Goal: Task Accomplishment & Management: Use online tool/utility

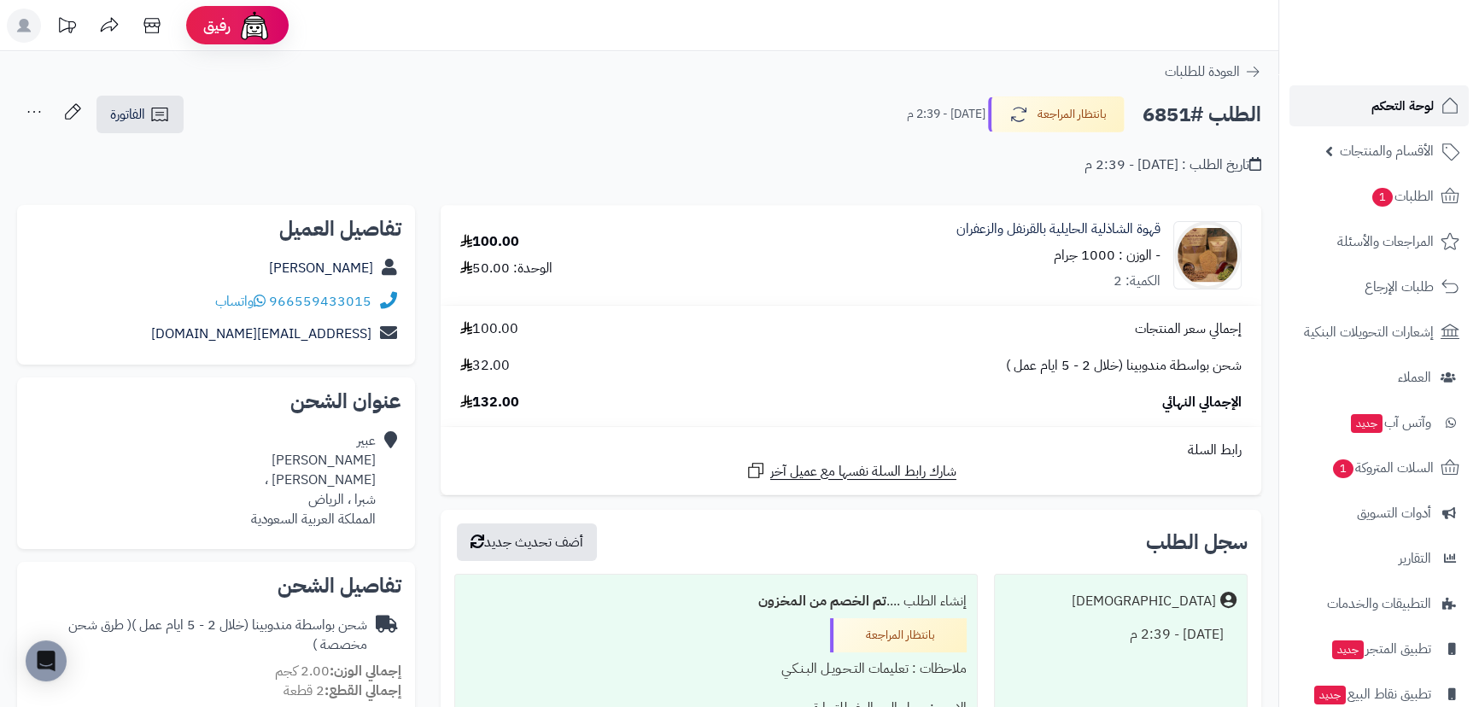
click at [1368, 114] on link "لوحة التحكم" at bounding box center [1378, 105] width 179 height 41
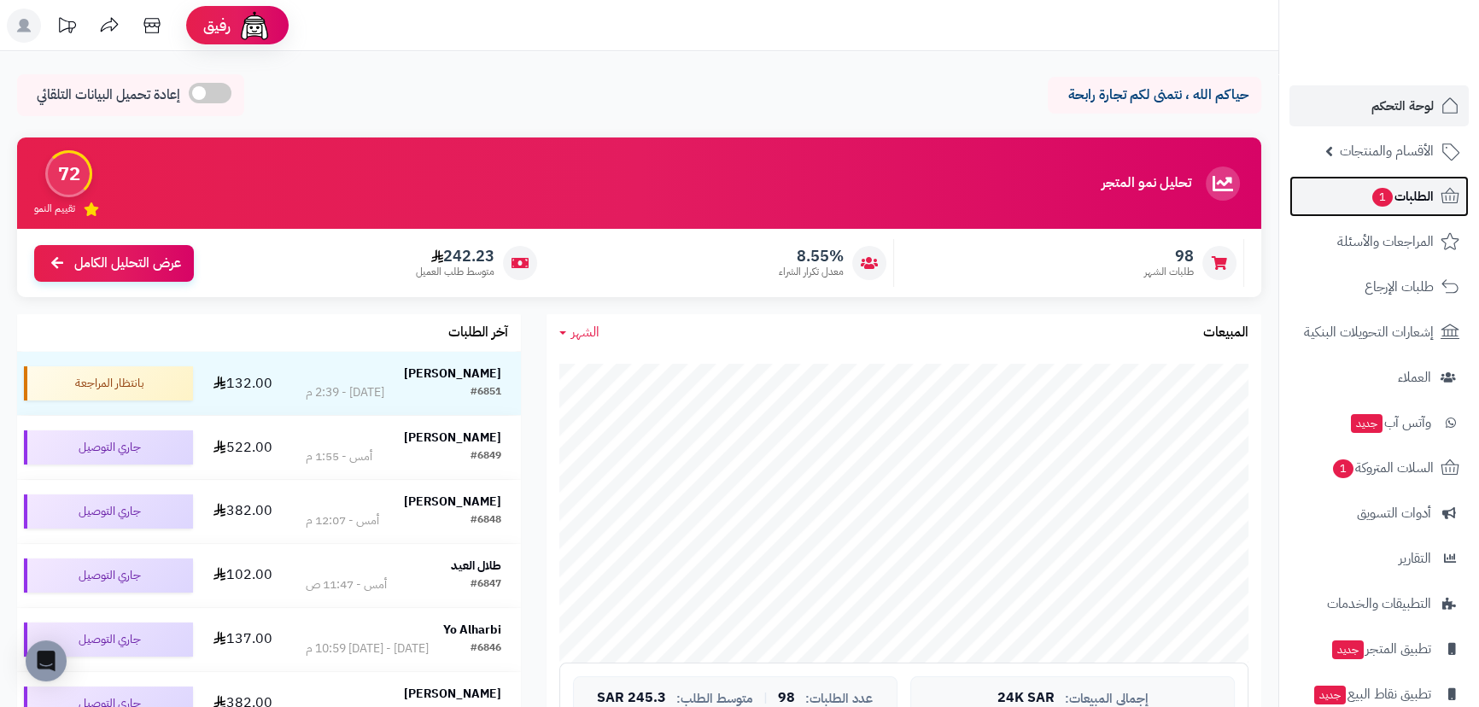
click at [1403, 199] on span "الطلبات 1" at bounding box center [1401, 196] width 63 height 24
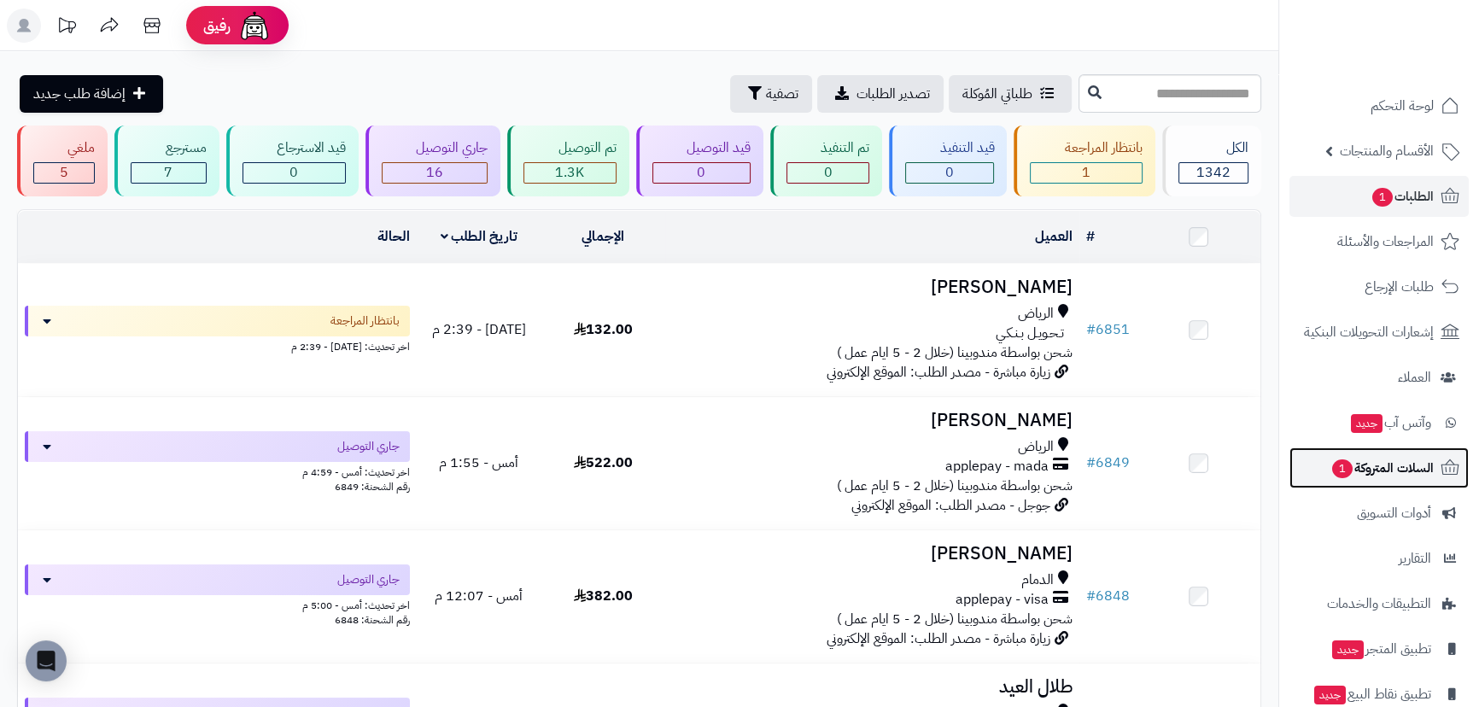
click at [1374, 471] on span "السلات المتروكة 1" at bounding box center [1381, 468] width 103 height 24
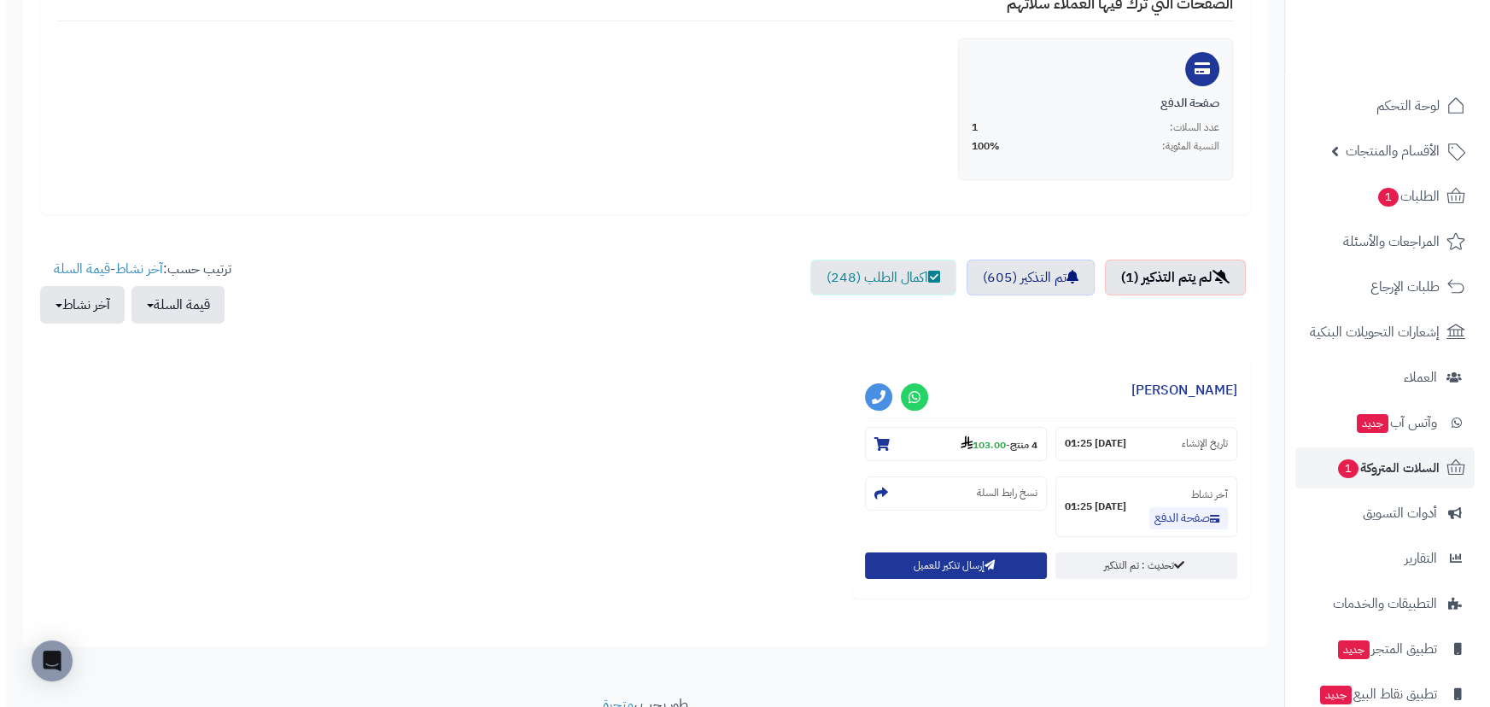
scroll to position [437, 0]
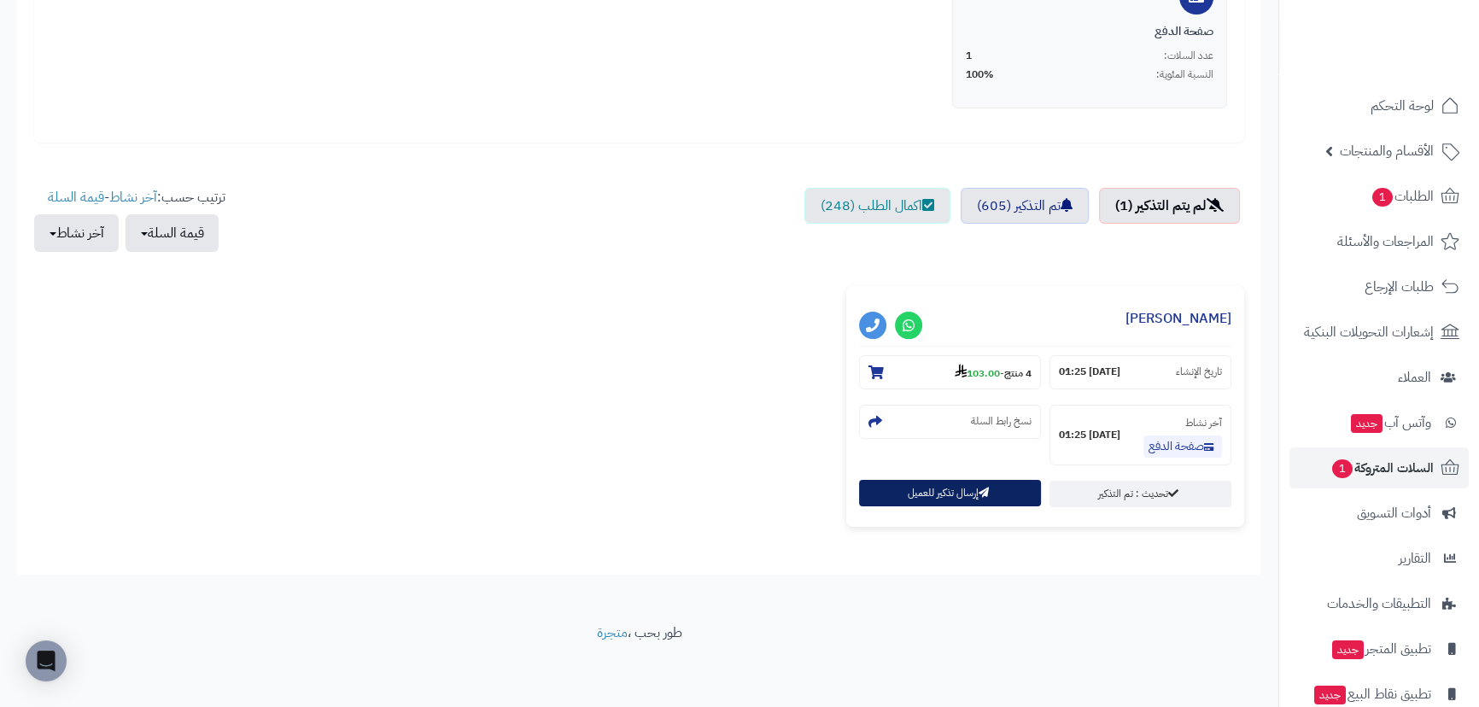
click at [911, 500] on button "إرسال تذكير للعميل" at bounding box center [950, 493] width 182 height 26
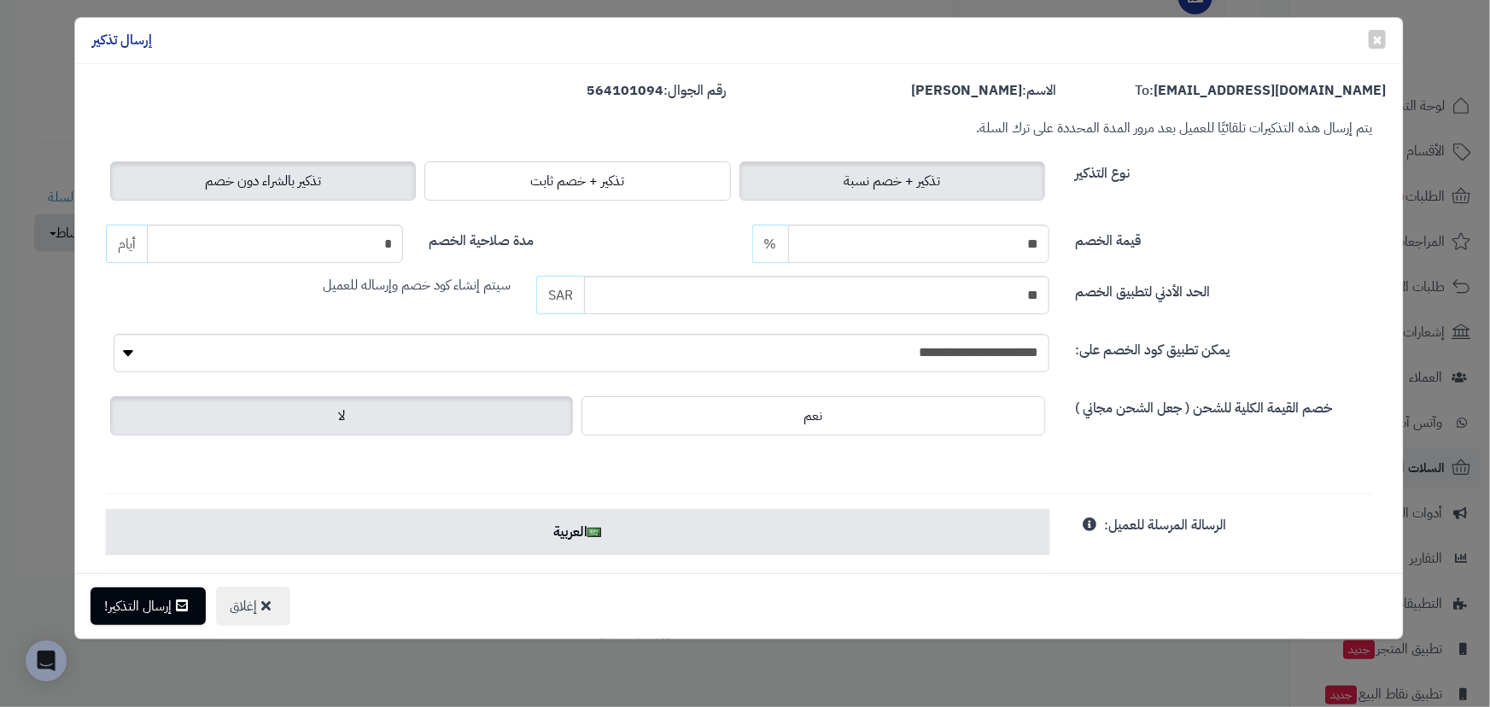
click at [244, 184] on span "تذكير بالشراء دون خصم" at bounding box center [263, 181] width 116 height 20
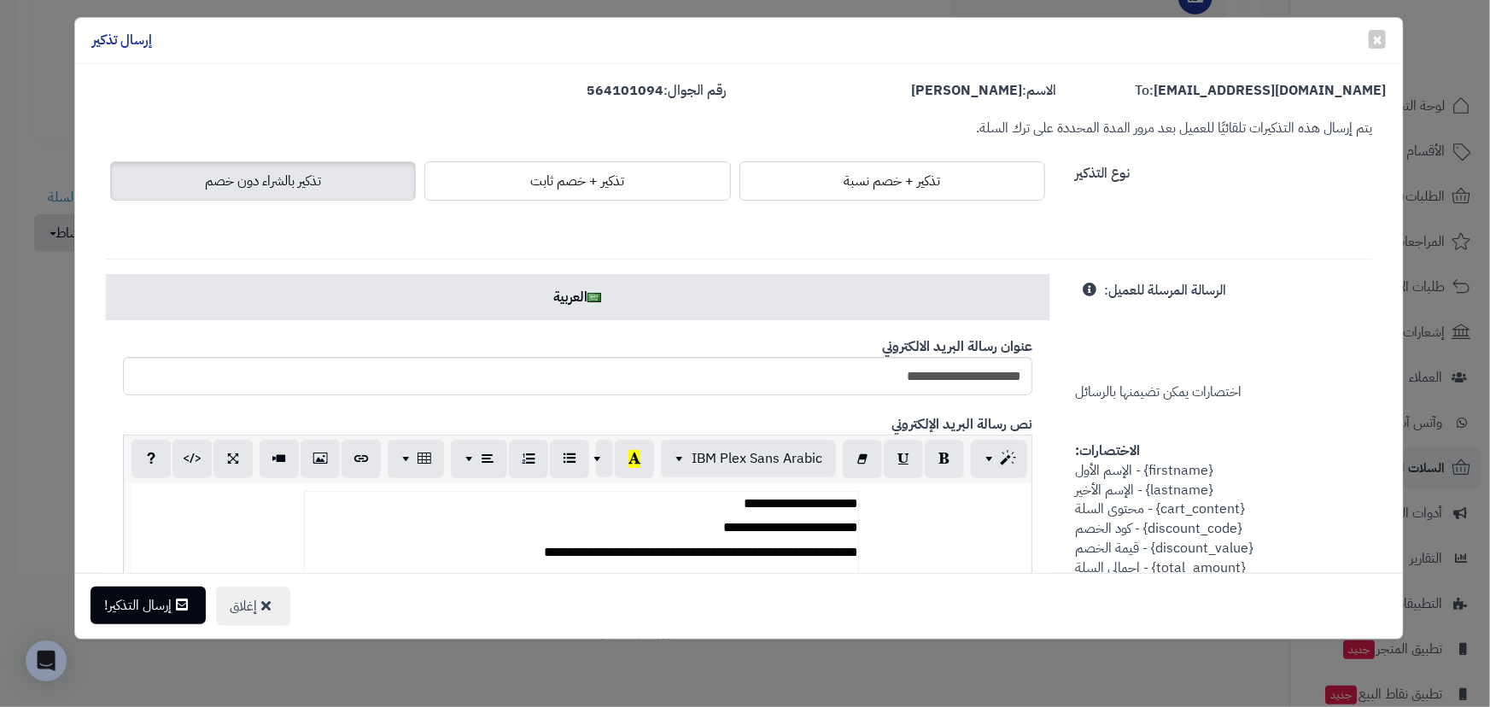
drag, startPoint x: 133, startPoint y: 623, endPoint x: 154, endPoint y: 616, distance: 21.6
click at [139, 621] on div "إغلاق إرسال التذكير!" at bounding box center [739, 606] width 1328 height 66
click at [154, 616] on button "إرسال التذكير!" at bounding box center [147, 605] width 115 height 38
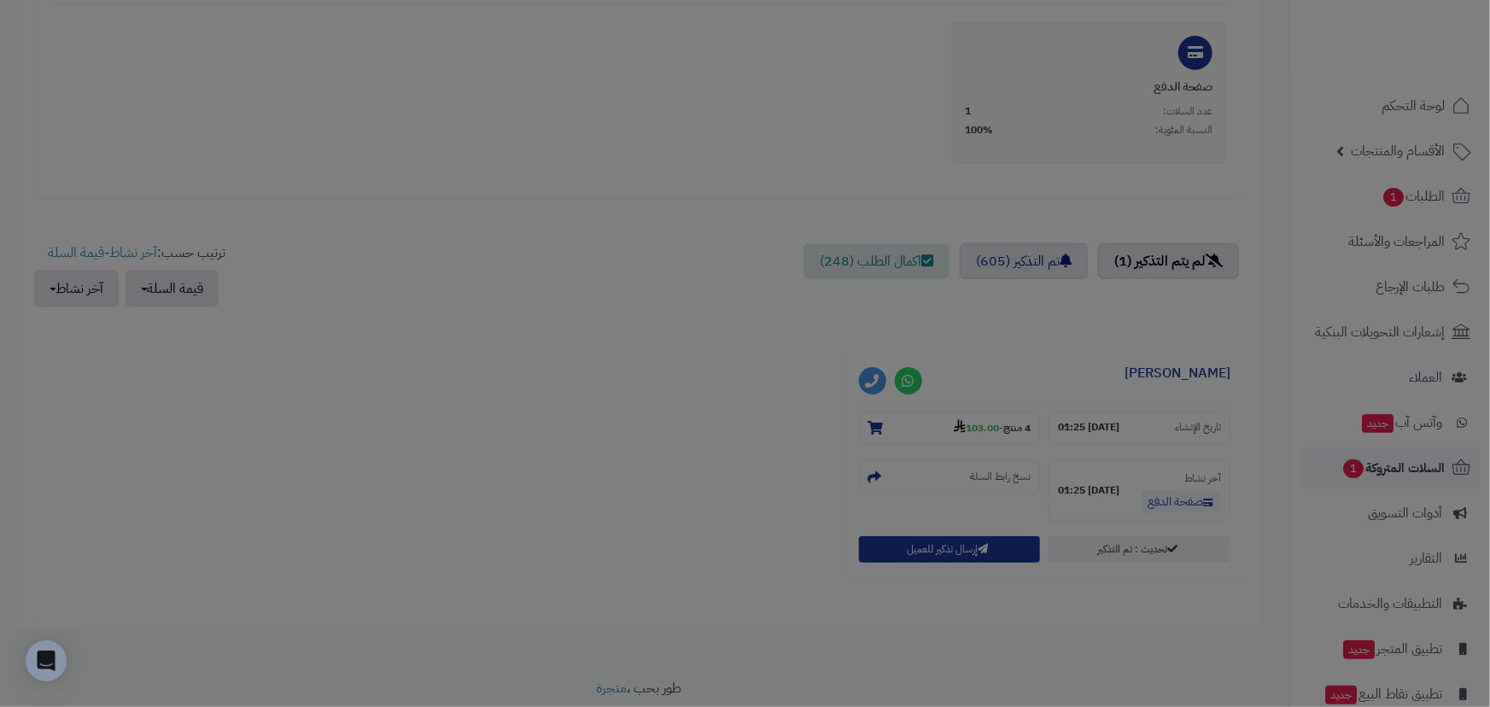
scroll to position [493, 0]
